Goal: Task Accomplishment & Management: Manage account settings

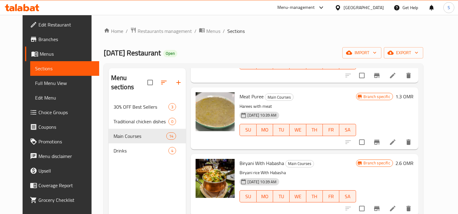
scroll to position [407, 0]
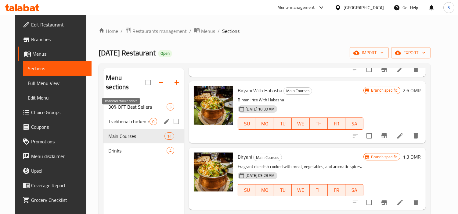
click at [125, 118] on span "Traditional chicken dishes" at bounding box center [128, 121] width 41 height 7
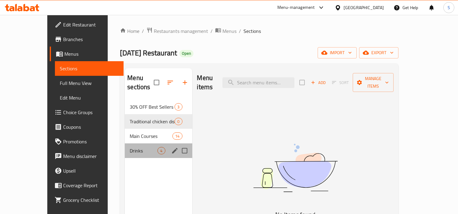
click at [125, 144] on div "Drinks 4" at bounding box center [158, 151] width 67 height 15
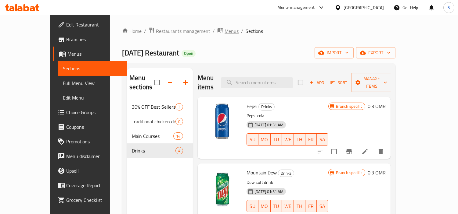
click at [224, 32] on span "Menus" at bounding box center [231, 30] width 14 height 7
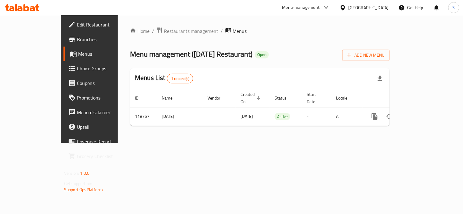
click at [255, 51] on div "Menu management ( [DATE] Restaurant ) Open Add New Menu" at bounding box center [260, 54] width 260 height 14
click at [385, 54] on span "Add New Menu" at bounding box center [366, 56] width 38 height 8
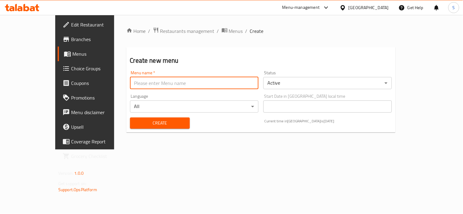
click at [246, 81] on input "text" at bounding box center [194, 83] width 128 height 12
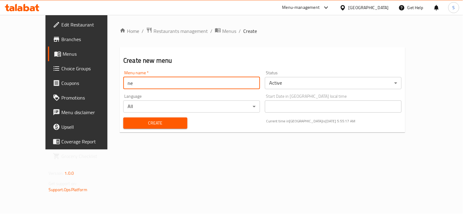
type input "new menu"
click at [153, 125] on span "Create" at bounding box center [155, 124] width 54 height 8
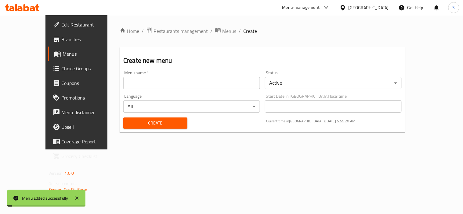
click at [222, 30] on span "Menus" at bounding box center [229, 30] width 14 height 7
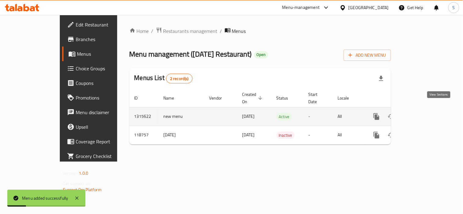
click at [424, 113] on icon "enhanced table" at bounding box center [420, 116] width 7 height 7
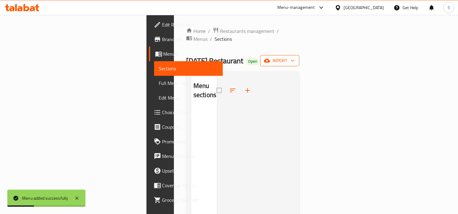
click at [270, 58] on icon "button" at bounding box center [267, 61] width 6 height 6
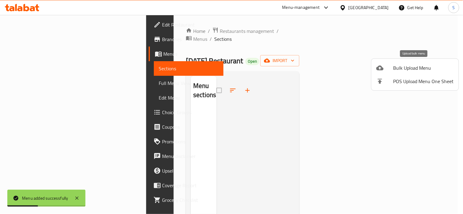
click at [406, 64] on span "Bulk Upload Menu" at bounding box center [423, 67] width 60 height 7
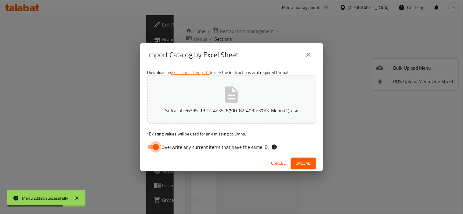
click at [156, 147] on input "Overwrite any current items that have the same ID." at bounding box center [155, 148] width 35 height 12
checkbox input "false"
click at [303, 160] on span "Upload" at bounding box center [303, 164] width 15 height 8
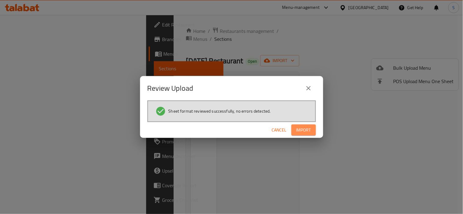
click at [303, 130] on span "Import" at bounding box center [303, 131] width 15 height 8
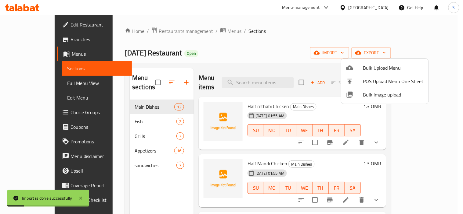
click at [275, 46] on div at bounding box center [231, 107] width 463 height 214
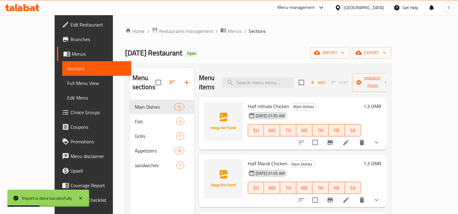
click at [310, 28] on ol "Home / Restaurants management / Menus / Sections" at bounding box center [258, 31] width 266 height 8
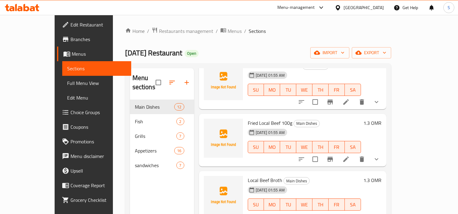
scroll to position [169, 0]
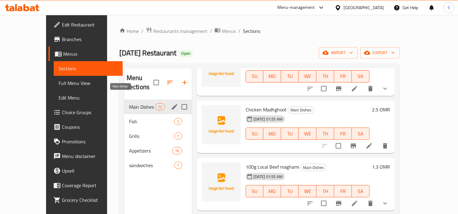
click at [129, 103] on span "Main Dishes" at bounding box center [142, 106] width 26 height 7
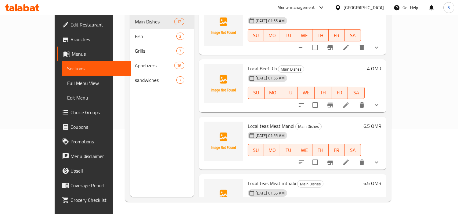
scroll to position [17, 0]
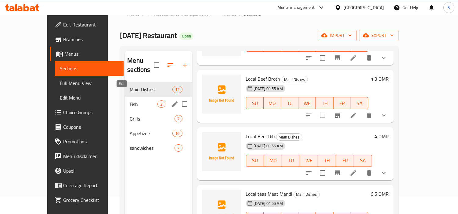
click at [130, 101] on span "Fish" at bounding box center [144, 104] width 28 height 7
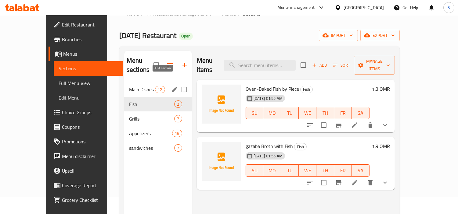
click at [171, 86] on icon "edit" at bounding box center [174, 89] width 7 height 7
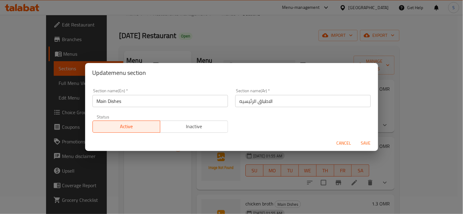
click at [282, 103] on input "الاطباق الرئيسيه" at bounding box center [302, 101] width 135 height 12
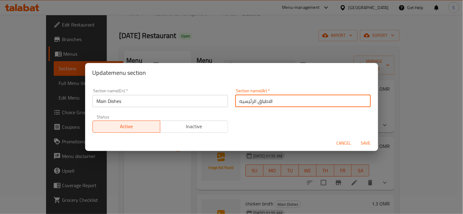
click at [282, 103] on input "الاطباق الرئيسيه" at bounding box center [302, 101] width 135 height 12
paste input "طباق الدجاج المحلية"
type input "اطباق الدجاج المحلية"
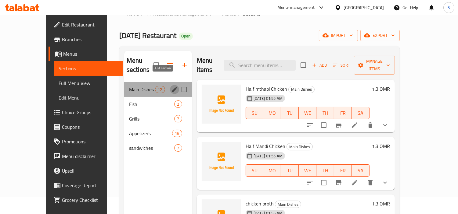
click at [172, 87] on icon "edit" at bounding box center [174, 89] width 5 height 5
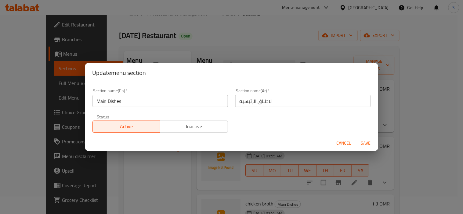
click at [272, 102] on input "الاطباق الرئيسيه" at bounding box center [302, 101] width 135 height 12
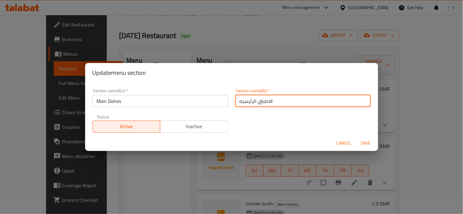
click at [272, 102] on input "الاطباق الرئيسيه" at bounding box center [302, 101] width 135 height 12
paste input "طباق الدجاج المحلية"
type input "اطباق الدجاج المحلية"
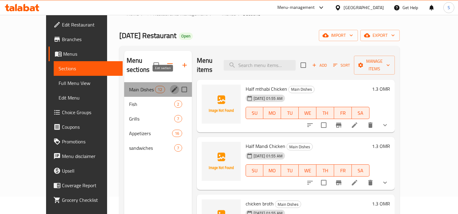
click at [171, 86] on icon "edit" at bounding box center [174, 89] width 7 height 7
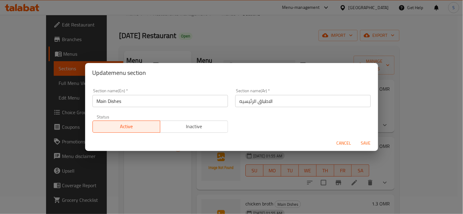
click at [298, 99] on input "الاطباق الرئيسيه" at bounding box center [302, 101] width 135 height 12
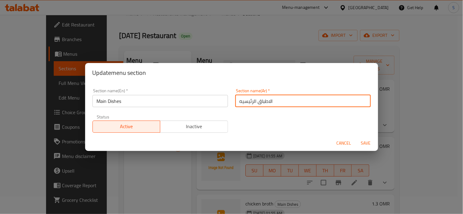
click at [298, 99] on input "الاطباق الرئيسيه" at bounding box center [302, 101] width 135 height 12
type input "اطباق الدجاج المحلية"
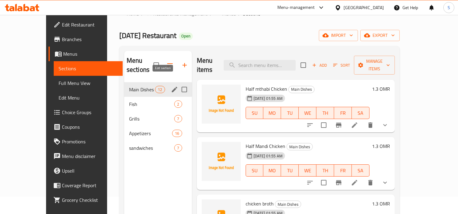
click at [171, 86] on icon "edit" at bounding box center [174, 89] width 7 height 7
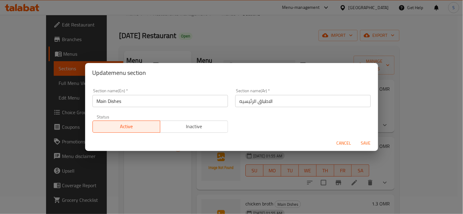
click at [271, 102] on input "الاطباق الرئيسيه" at bounding box center [302, 101] width 135 height 12
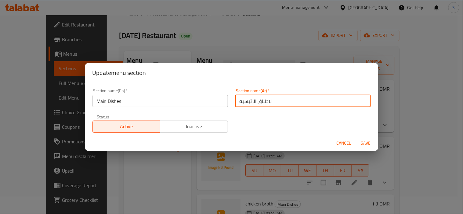
click at [271, 102] on input "الاطباق الرئيسيه" at bounding box center [302, 101] width 135 height 12
type input "اطباق الدجاج المحلية"
click at [188, 98] on input "Main Dishes" at bounding box center [159, 101] width 135 height 12
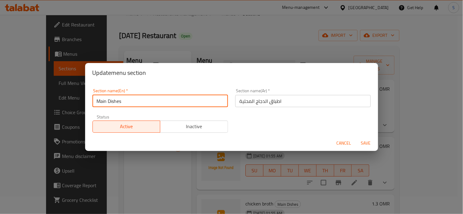
click at [188, 98] on input "Main Dishes" at bounding box center [159, 101] width 135 height 12
type input "Local Chicken Dishes"
click at [356, 138] on button "Save" at bounding box center [366, 143] width 20 height 11
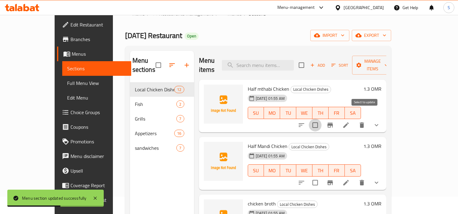
click at [321, 119] on input "checkbox" at bounding box center [315, 125] width 13 height 13
click at [342, 150] on div "[DATE] 01:55 AM SU MO TU WE TH FR SA" at bounding box center [304, 166] width 118 height 33
click at [321, 119] on input "checkbox" at bounding box center [315, 125] width 13 height 13
checkbox input "false"
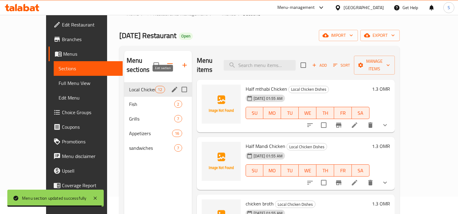
click at [171, 86] on icon "edit" at bounding box center [174, 89] width 7 height 7
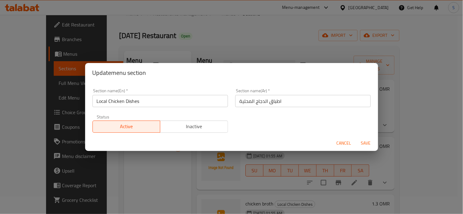
click at [162, 104] on input "Local Chicken Dishes" at bounding box center [159, 101] width 135 height 12
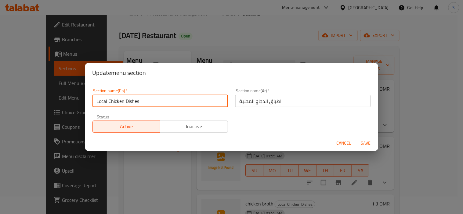
click at [162, 104] on input "Local Chicken Dishes" at bounding box center [159, 101] width 135 height 12
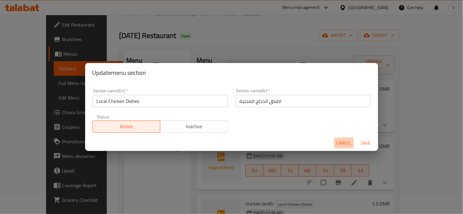
drag, startPoint x: 346, startPoint y: 141, endPoint x: 294, endPoint y: 130, distance: 53.1
click at [345, 141] on span "Cancel" at bounding box center [343, 144] width 15 height 8
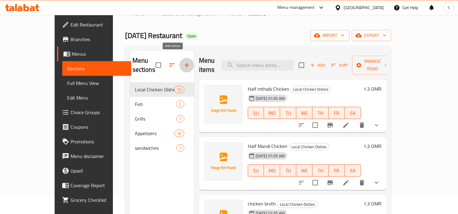
click at [183, 62] on icon "button" at bounding box center [186, 65] width 7 height 7
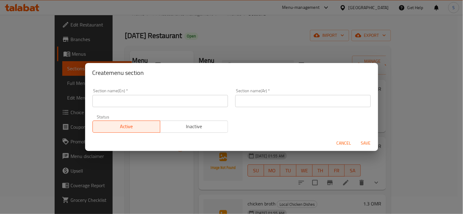
click at [202, 101] on input "text" at bounding box center [159, 101] width 135 height 12
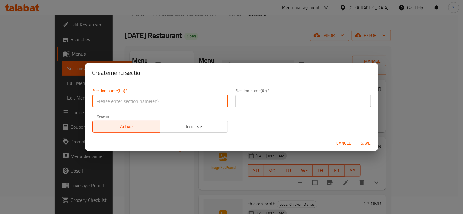
paste input "Local Chicken Dishes"
click at [116, 101] on input "Local Chicken Dishes" at bounding box center [159, 101] width 135 height 12
type input "Local Meat Dishes"
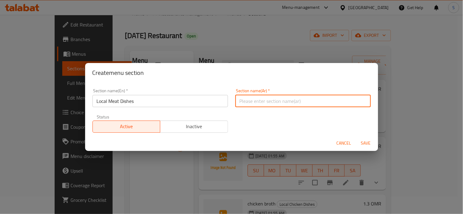
click at [306, 102] on input "text" at bounding box center [302, 101] width 135 height 12
type input "اطباق اللحوم المحلية"
click at [356, 138] on button "Save" at bounding box center [366, 143] width 20 height 11
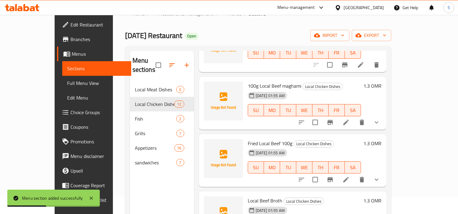
scroll to position [237, 0]
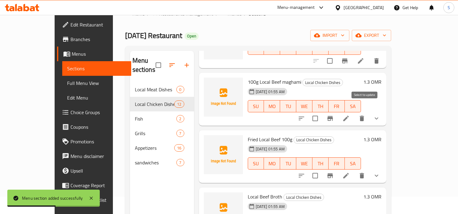
drag, startPoint x: 365, startPoint y: 112, endPoint x: 358, endPoint y: 174, distance: 62.6
click at [321, 112] on input "checkbox" at bounding box center [315, 118] width 13 height 13
checkbox input "true"
click at [321, 170] on input "checkbox" at bounding box center [315, 176] width 13 height 13
checkbox input "true"
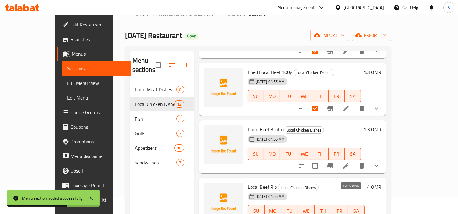
scroll to position [305, 0]
click at [321, 159] on input "checkbox" at bounding box center [315, 165] width 13 height 13
checkbox input "true"
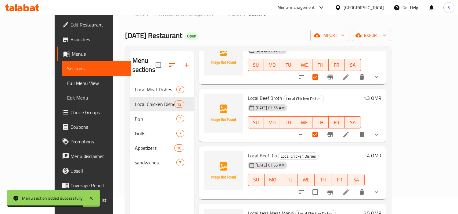
scroll to position [373, 0]
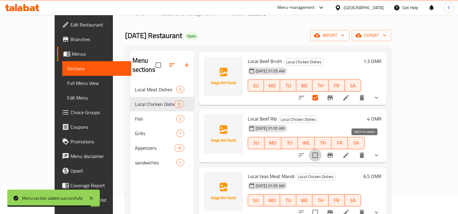
click at [321, 149] on input "checkbox" at bounding box center [315, 155] width 13 height 13
checkbox input "true"
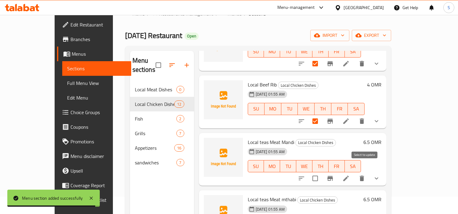
scroll to position [474, 0]
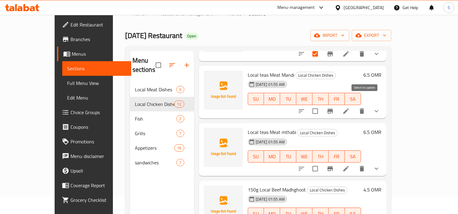
click at [321, 105] on input "checkbox" at bounding box center [315, 111] width 13 height 13
checkbox input "true"
click at [321, 163] on input "checkbox" at bounding box center [315, 169] width 13 height 13
checkbox input "true"
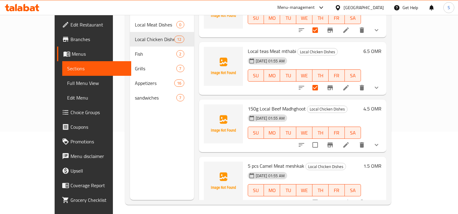
scroll to position [85, 0]
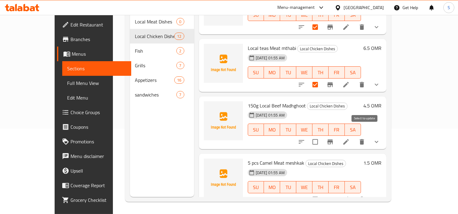
click at [321, 136] on input "checkbox" at bounding box center [315, 142] width 13 height 13
checkbox input "true"
click at [321, 193] on input "checkbox" at bounding box center [315, 199] width 13 height 13
checkbox input "true"
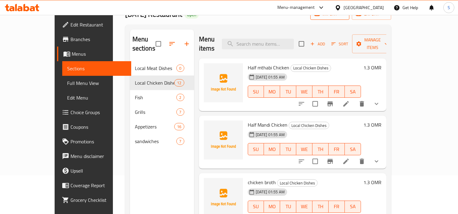
scroll to position [0, 0]
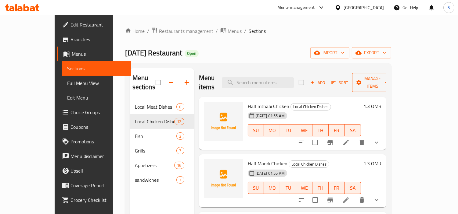
click at [388, 81] on span "Manage items" at bounding box center [372, 82] width 31 height 15
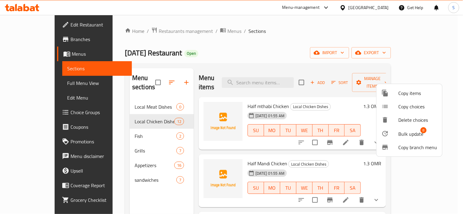
click at [404, 131] on span "Bulk update" at bounding box center [410, 134] width 25 height 7
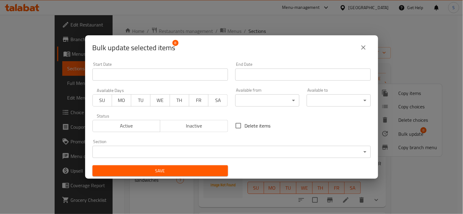
click at [252, 152] on body "​ Menu-management [GEOGRAPHIC_DATA] Get Help S Edit Restaurant Branches Menus S…" at bounding box center [231, 114] width 463 height 199
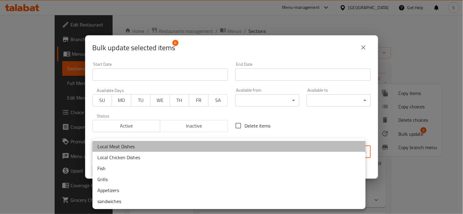
click at [166, 148] on li "Local Meat Dishes" at bounding box center [228, 146] width 273 height 11
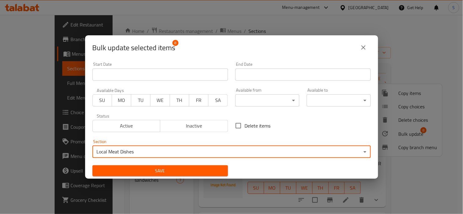
click at [196, 168] on span "Save" at bounding box center [160, 171] width 126 height 8
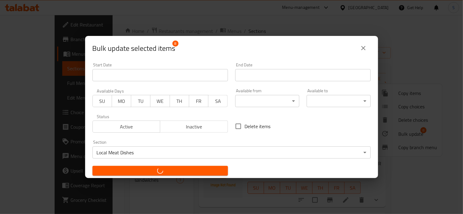
checkbox input "false"
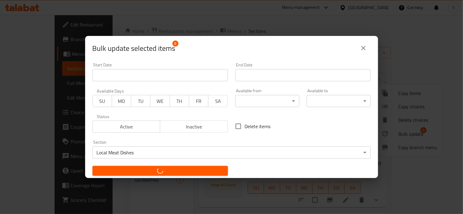
checkbox input "false"
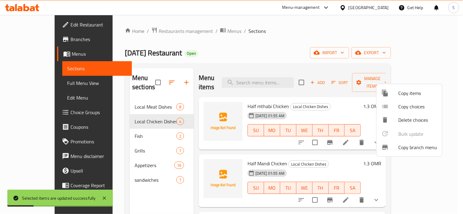
click at [159, 78] on div at bounding box center [231, 107] width 463 height 214
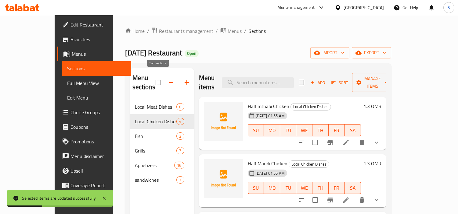
click at [168, 79] on icon "button" at bounding box center [171, 82] width 7 height 7
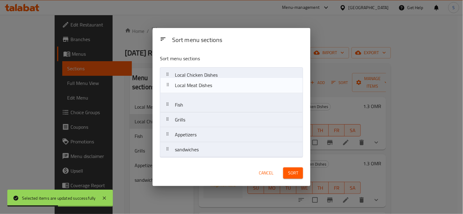
drag, startPoint x: 184, startPoint y: 77, endPoint x: 185, endPoint y: 94, distance: 17.2
click at [185, 94] on nav "Local Meat Dishes Local Chicken Dishes Fish Grills Appetizers sandwiches" at bounding box center [231, 112] width 143 height 90
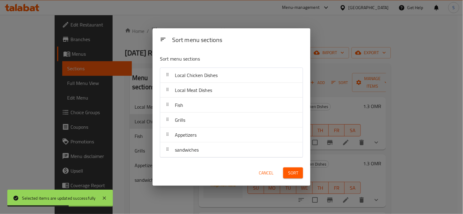
click at [288, 176] on span "Sort" at bounding box center [293, 174] width 10 height 8
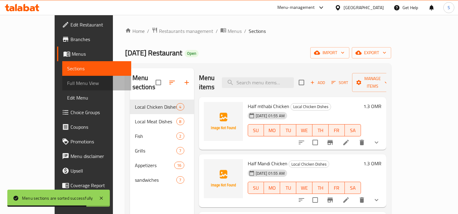
click at [67, 83] on span "Full Menu View" at bounding box center [96, 83] width 59 height 7
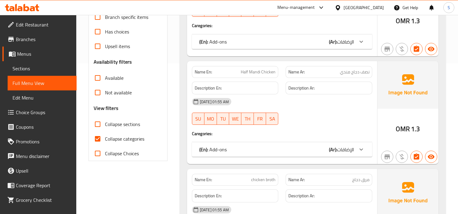
scroll to position [203, 0]
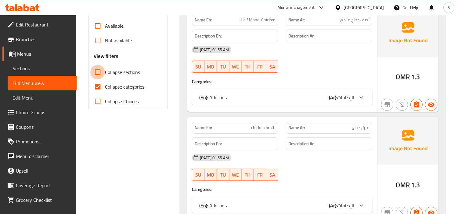
click at [94, 71] on input "Collapse sections" at bounding box center [97, 72] width 15 height 15
checkbox input "true"
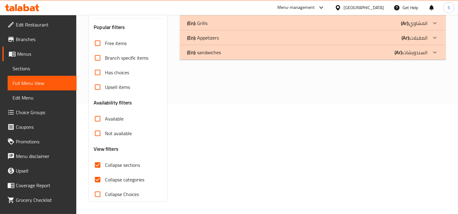
scroll to position [110, 0]
drag, startPoint x: 99, startPoint y: 182, endPoint x: 413, endPoint y: 93, distance: 326.6
click at [99, 182] on input "Collapse categories" at bounding box center [97, 180] width 15 height 15
checkbox input "false"
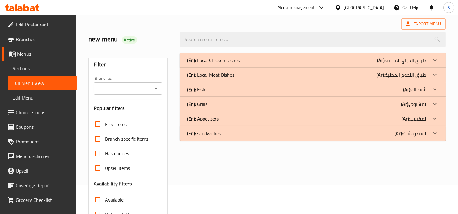
scroll to position [8, 0]
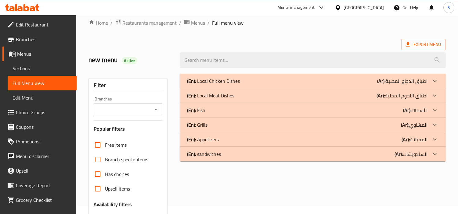
click at [405, 153] on p "(Ar): السندويشات" at bounding box center [410, 154] width 33 height 7
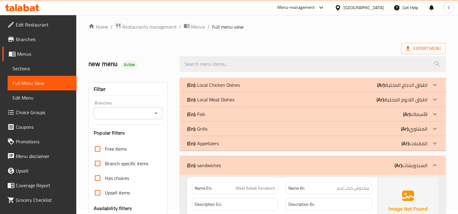
scroll to position [0, 0]
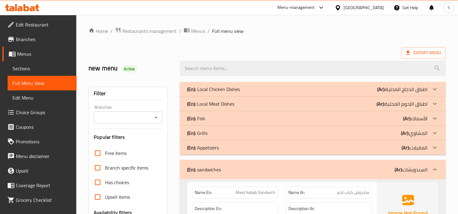
click at [388, 142] on div "(En): Appetizers (Ar): المقبلات" at bounding box center [313, 148] width 266 height 15
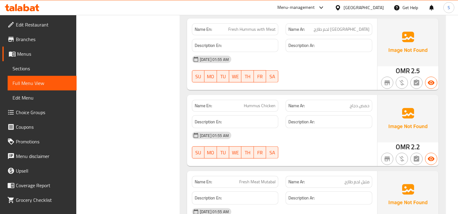
scroll to position [1220, 0]
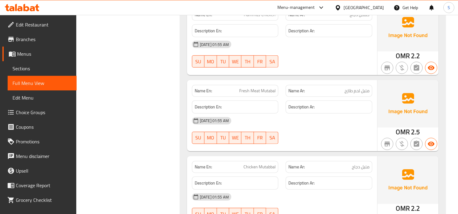
drag, startPoint x: 30, startPoint y: 62, endPoint x: 32, endPoint y: 66, distance: 4.4
click at [30, 62] on link "Sections" at bounding box center [42, 68] width 69 height 15
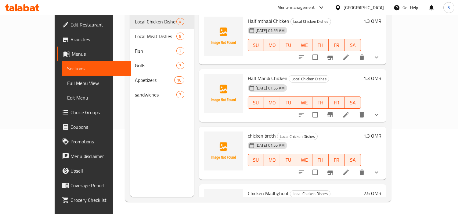
scroll to position [85, 0]
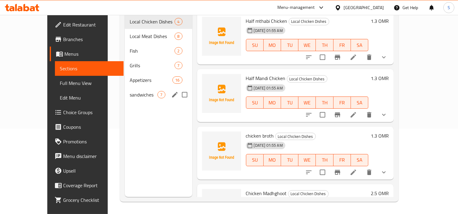
click at [130, 91] on span "sandwiches" at bounding box center [144, 94] width 28 height 7
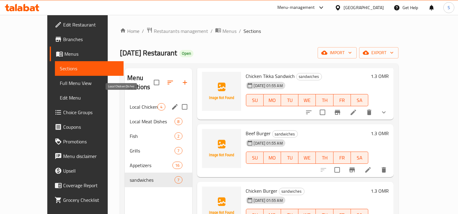
click at [141, 103] on span "Local Chicken Dishes" at bounding box center [144, 106] width 28 height 7
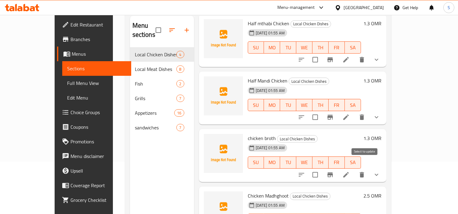
scroll to position [85, 0]
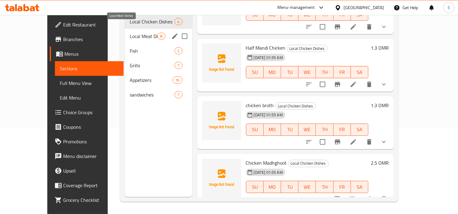
drag, startPoint x: 142, startPoint y: 28, endPoint x: 150, endPoint y: 36, distance: 10.6
click at [142, 33] on span "Local Meat Dishes" at bounding box center [144, 36] width 28 height 7
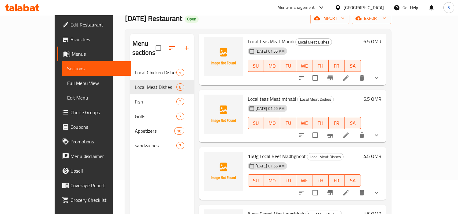
scroll to position [85, 0]
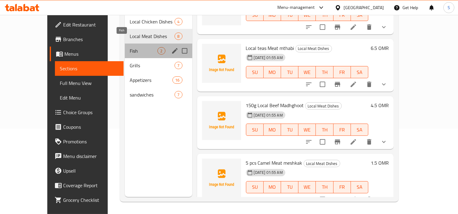
click at [130, 47] on span "Fish" at bounding box center [144, 50] width 28 height 7
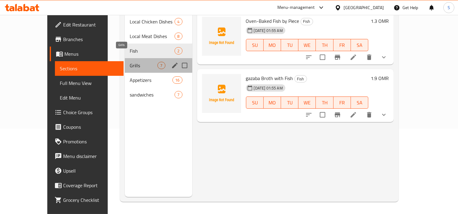
click at [130, 62] on span "Grills" at bounding box center [144, 65] width 28 height 7
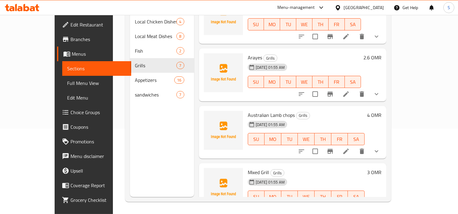
scroll to position [203, 0]
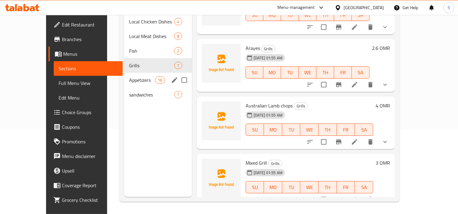
click at [129, 77] on span "Appetizers" at bounding box center [142, 80] width 26 height 7
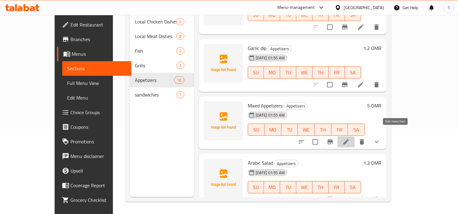
click at [350, 138] on icon at bounding box center [345, 141] width 7 height 7
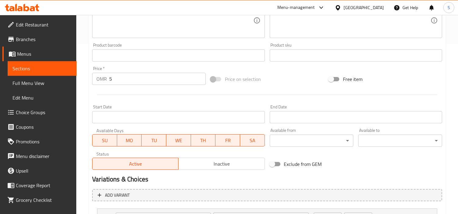
scroll to position [226, 0]
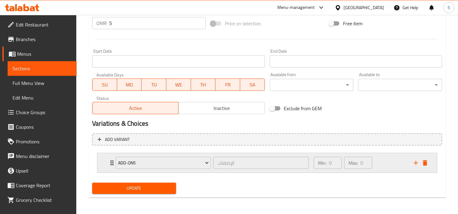
click at [385, 160] on div "Min: 0 ​ Max: 0 ​" at bounding box center [360, 163] width 100 height 20
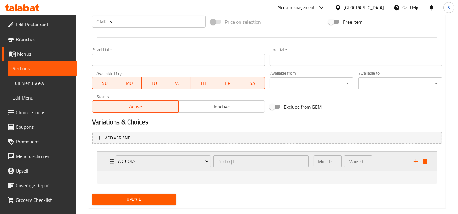
scroll to position [239, 0]
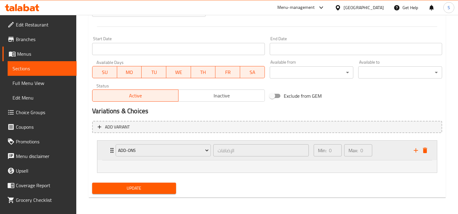
click at [109, 148] on icon "Expand" at bounding box center [111, 150] width 7 height 7
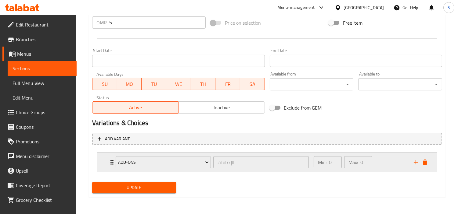
scroll to position [226, 0]
click at [33, 114] on span "Choice Groups" at bounding box center [44, 112] width 56 height 7
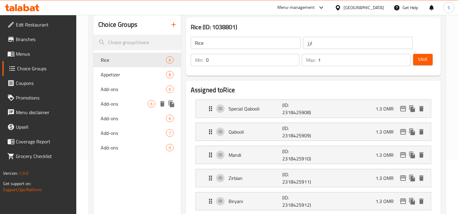
scroll to position [52, 0]
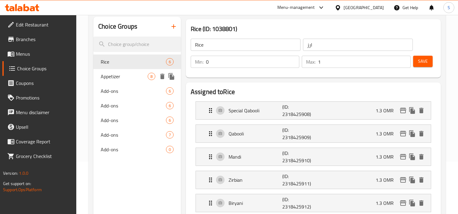
click at [116, 78] on span "Appetizer" at bounding box center [124, 76] width 47 height 7
type input "Appetizer"
type input "مقبلات"
type input "6"
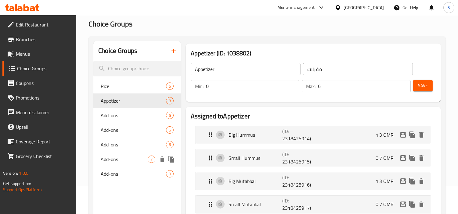
scroll to position [0, 0]
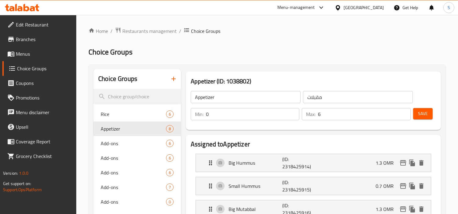
click at [40, 53] on span "Menus" at bounding box center [44, 53] width 56 height 7
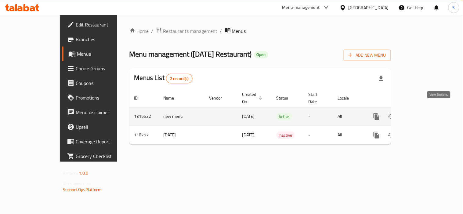
click at [424, 113] on icon "enhanced table" at bounding box center [420, 116] width 7 height 7
